Goal: Task Accomplishment & Management: Use online tool/utility

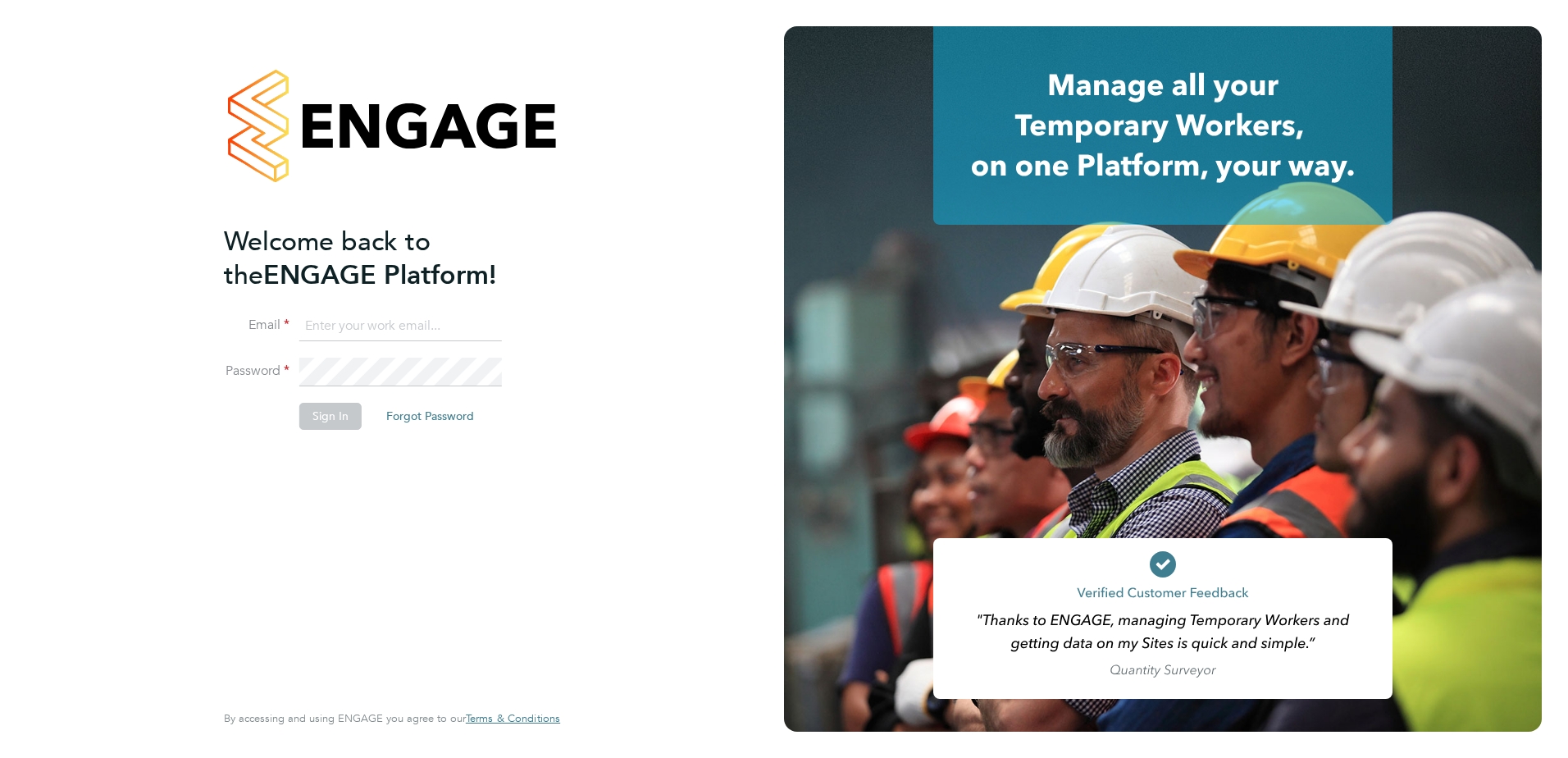
type input "fesouth@protocol.co.uk"
click at [352, 411] on button "Sign In" at bounding box center [330, 416] width 62 height 26
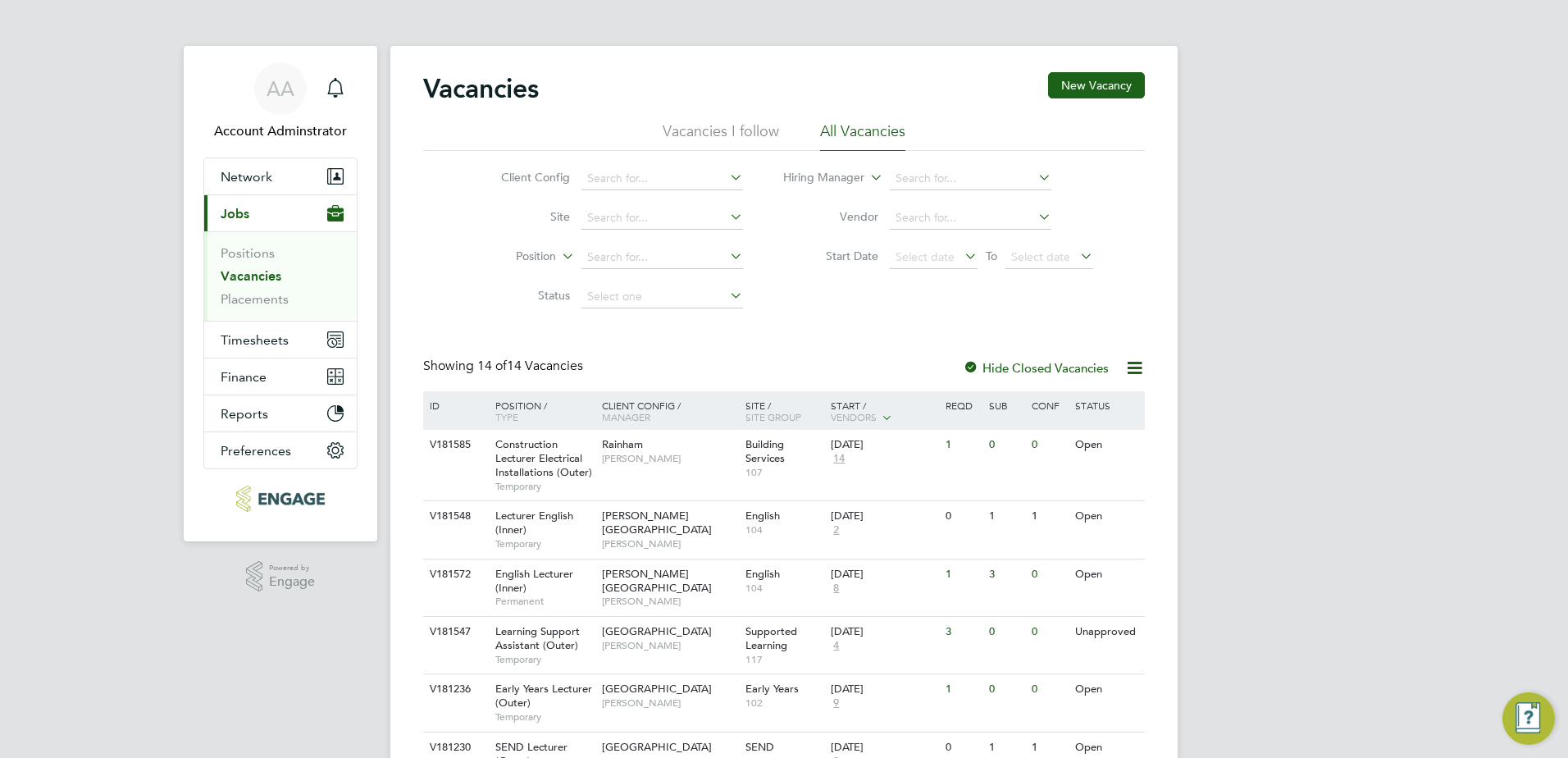
click at [250, 282] on link "Vacancies" at bounding box center [251, 276] width 61 height 16
